Goal: Task Accomplishment & Management: Manage account settings

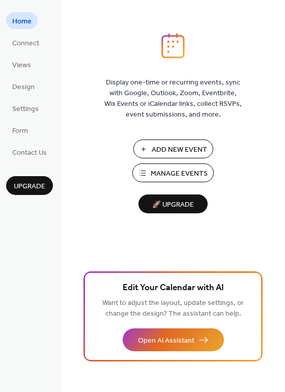
click at [151, 172] on span "Manage Events" at bounding box center [179, 173] width 57 height 11
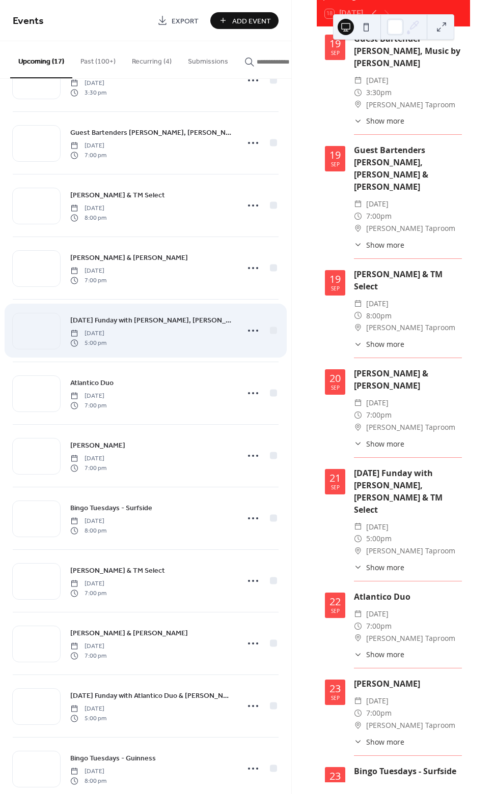
scroll to position [58, 0]
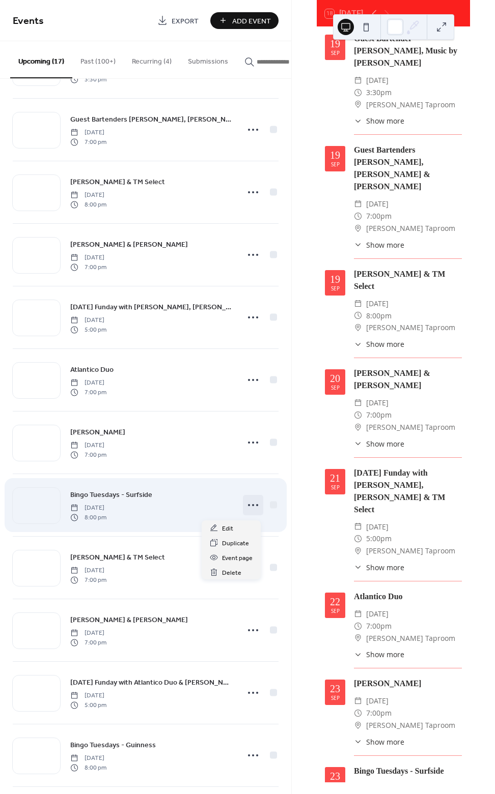
click at [246, 511] on icon at bounding box center [253, 505] width 16 height 16
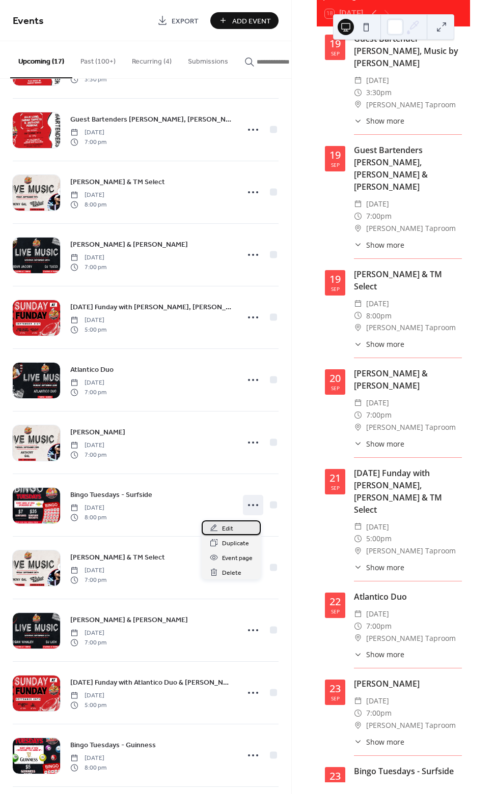
click at [251, 528] on div "Edit" at bounding box center [230, 528] width 59 height 15
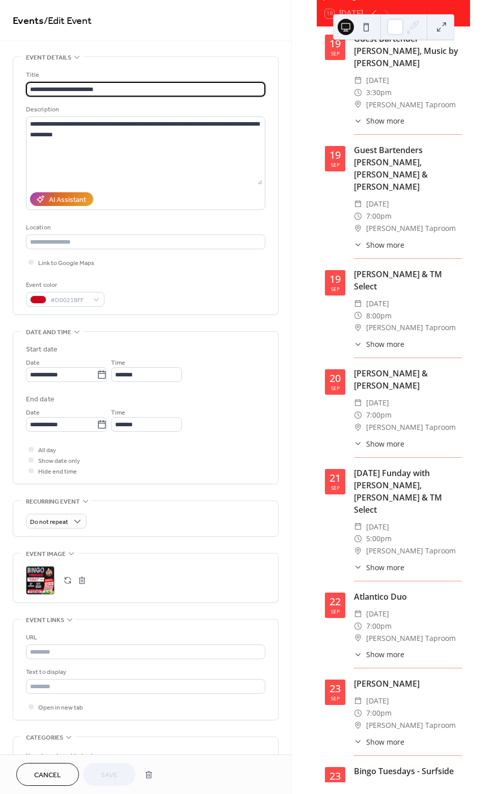
click at [78, 575] on button "button" at bounding box center [82, 580] width 14 height 14
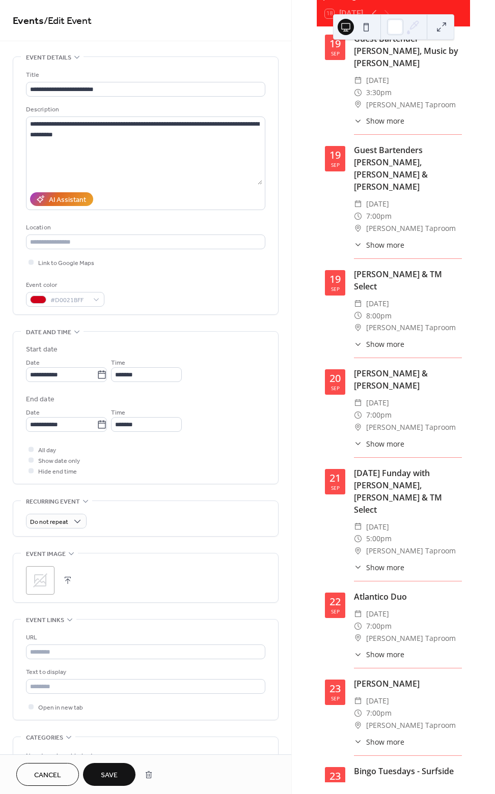
click at [40, 579] on icon at bounding box center [40, 580] width 16 height 16
click at [101, 778] on span "Save" at bounding box center [109, 775] width 17 height 11
